Goal: Check status: Check status

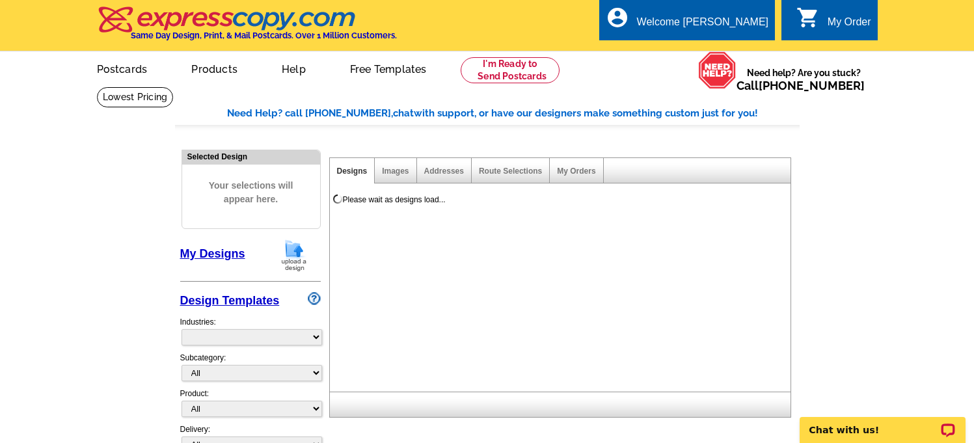
select select "785"
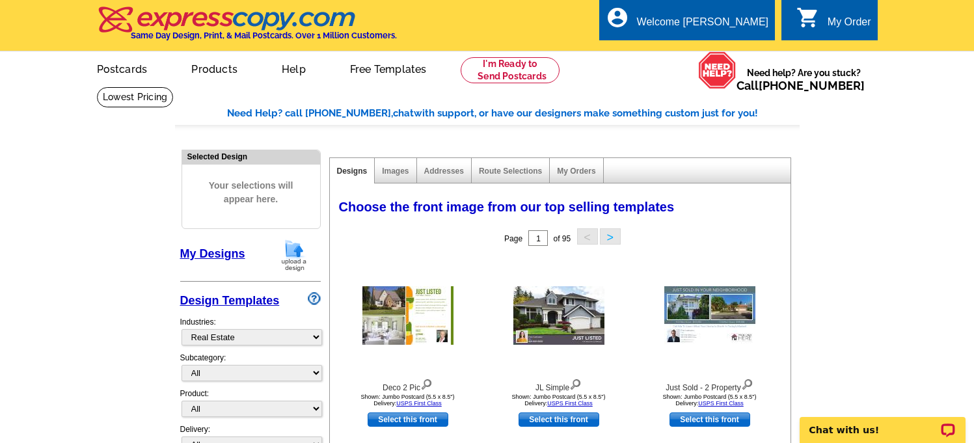
click at [576, 165] on div "My Orders" at bounding box center [576, 170] width 53 height 25
click at [576, 172] on link "My Orders" at bounding box center [576, 171] width 38 height 9
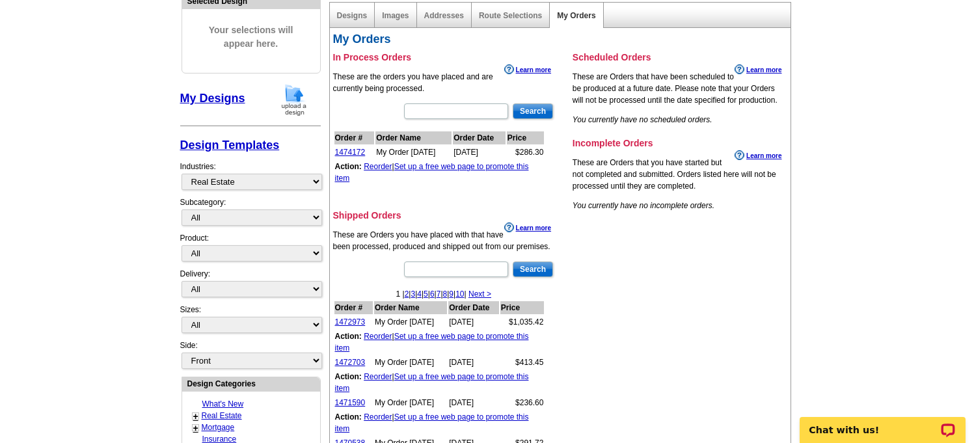
scroll to position [165, 0]
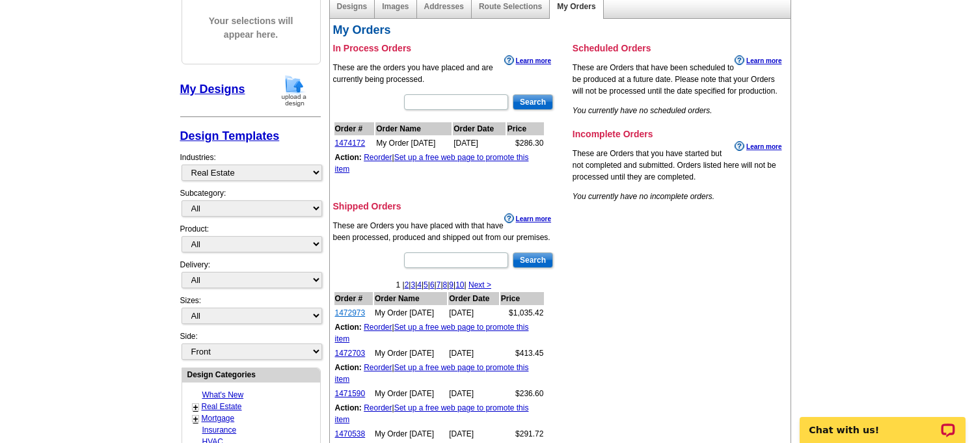
click at [355, 313] on link "1472973" at bounding box center [350, 312] width 31 height 9
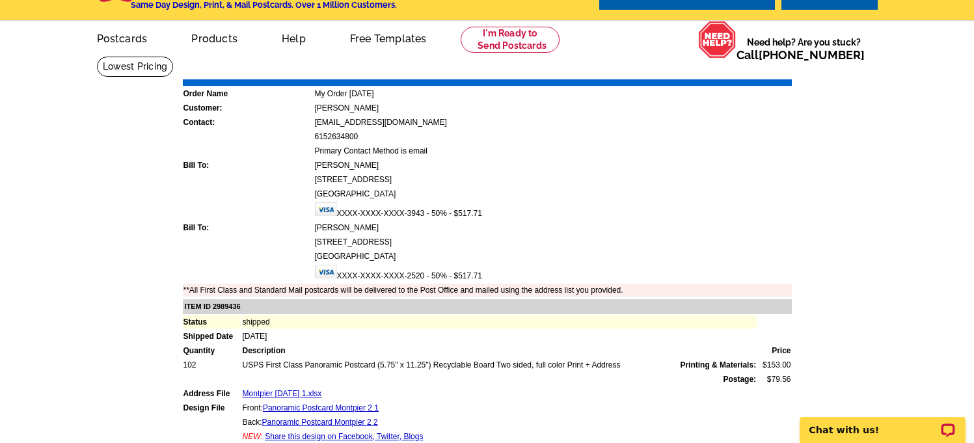
scroll to position [38, 0]
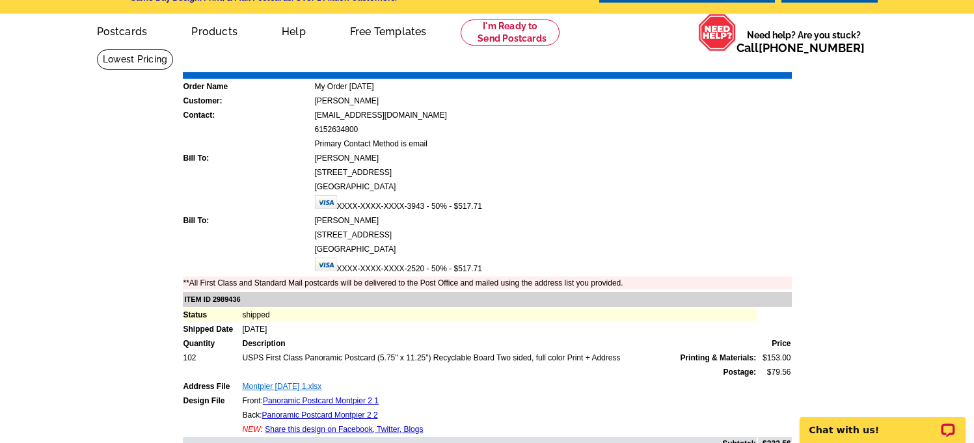
click at [314, 388] on link "Montpier [DATE] 1.xlsx" at bounding box center [282, 386] width 79 height 9
